Goal: Information Seeking & Learning: Check status

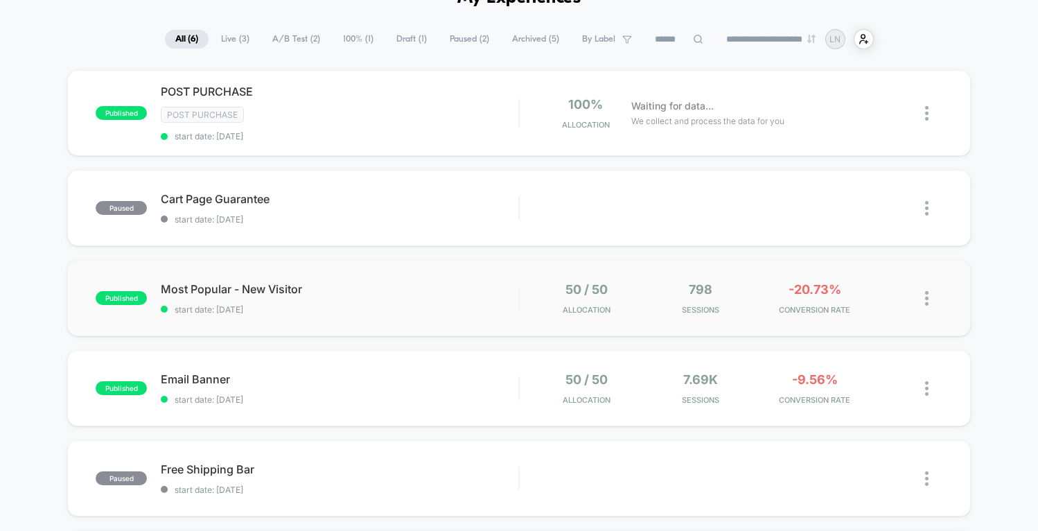
scroll to position [116, 0]
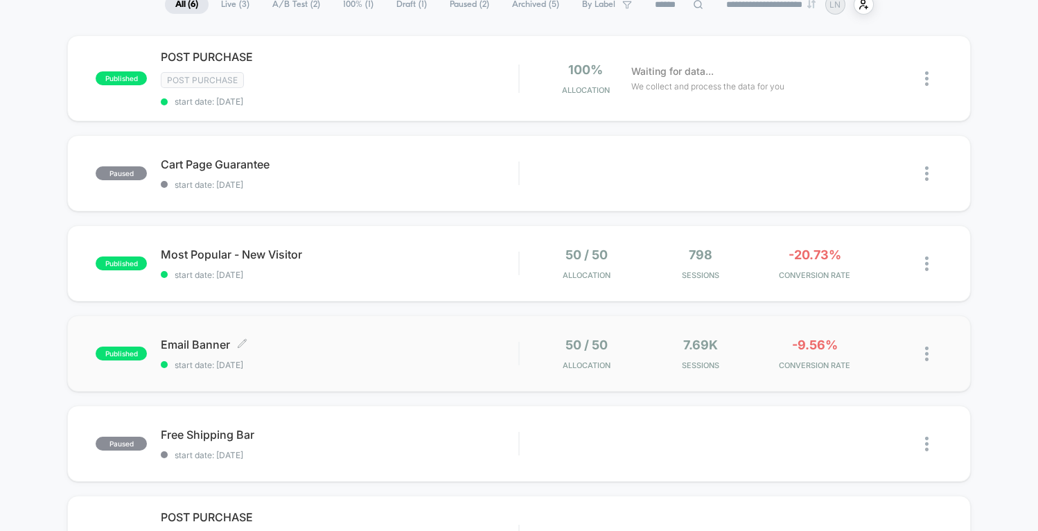
click at [369, 360] on span "start date: [DATE]" at bounding box center [340, 365] width 358 height 10
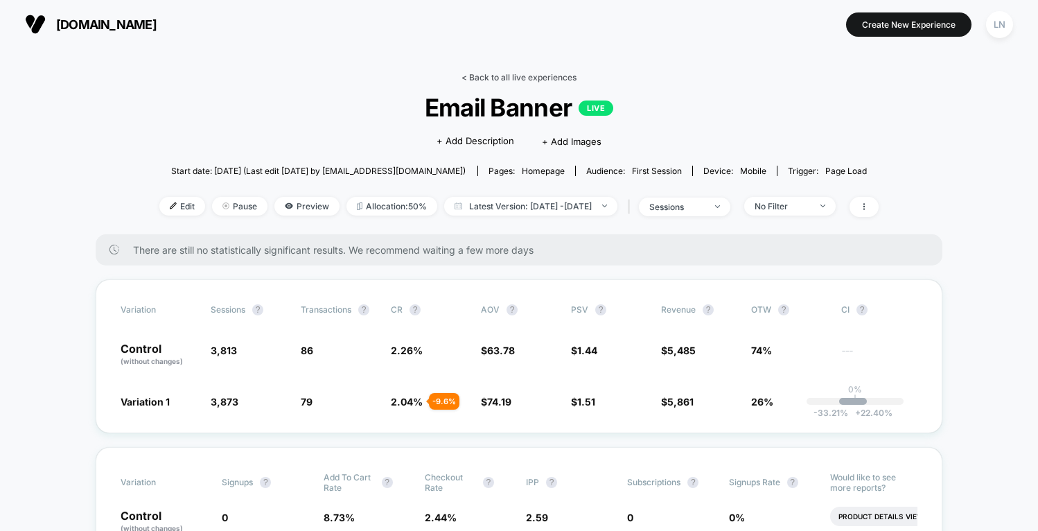
click at [503, 72] on link "< Back to all live experiences" at bounding box center [519, 77] width 115 height 10
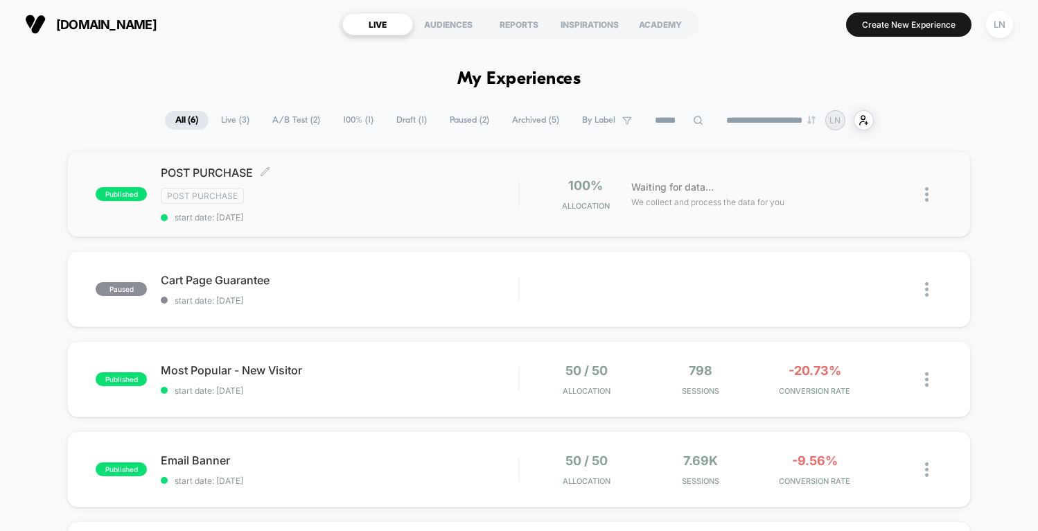
click at [332, 196] on div "Post Purchase" at bounding box center [340, 196] width 358 height 16
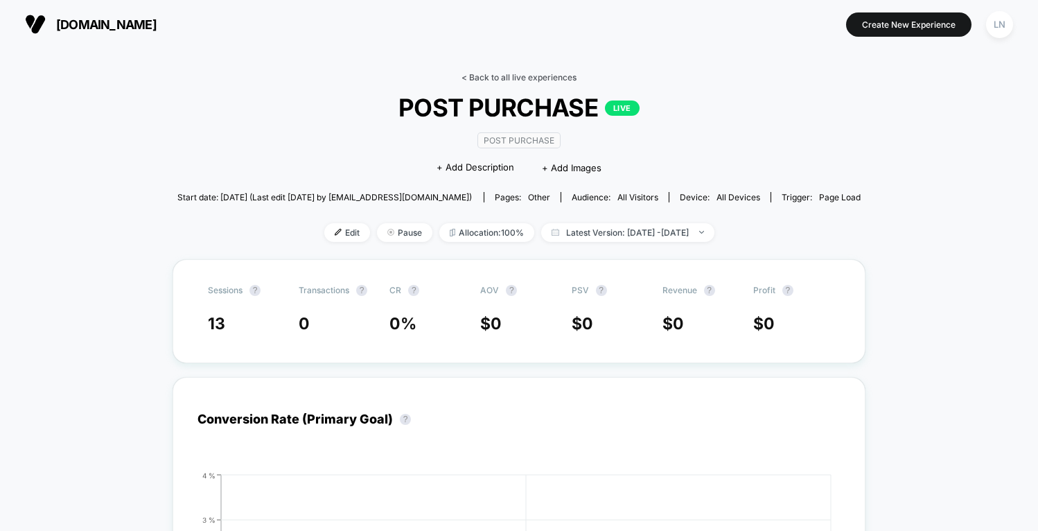
click at [470, 81] on link "< Back to all live experiences" at bounding box center [519, 77] width 115 height 10
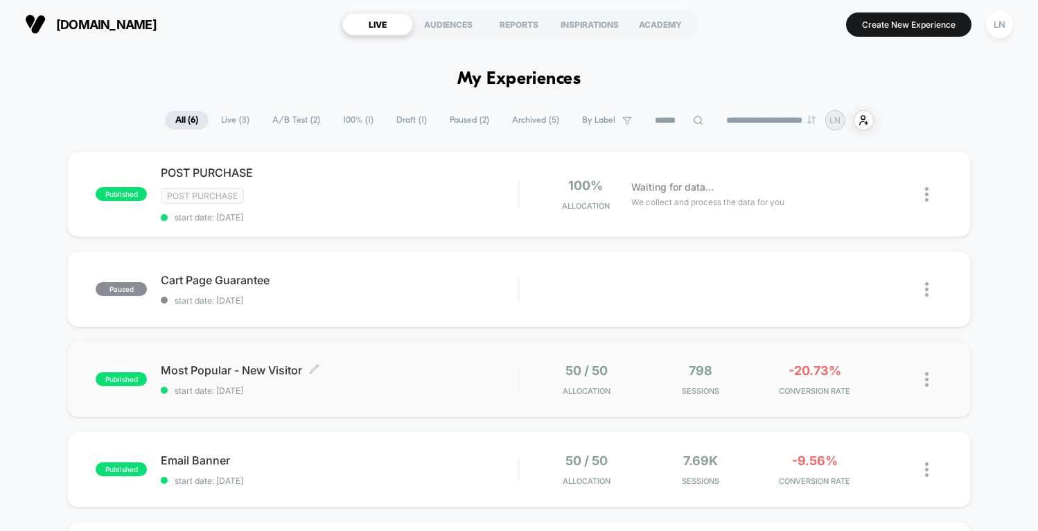
click at [393, 372] on span "Most Popular - New Visitor Click to edit experience details" at bounding box center [340, 370] width 358 height 14
